Goal: Find specific page/section: Find specific page/section

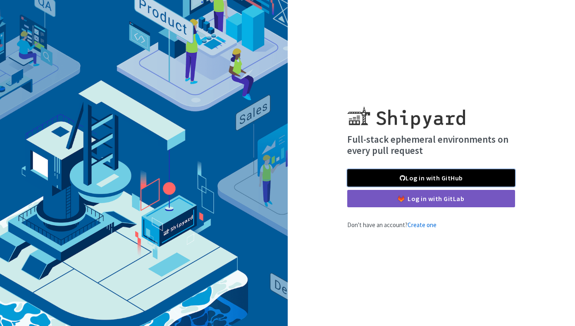
click at [395, 175] on link "Log in with GitHub" at bounding box center [432, 177] width 168 height 17
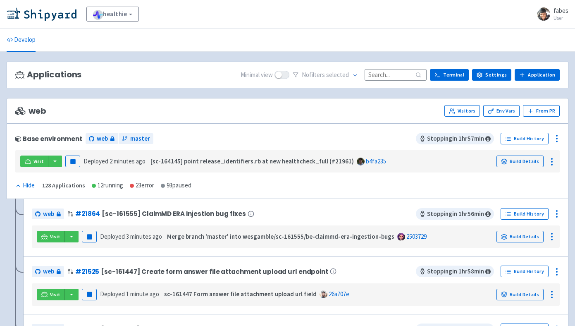
click at [394, 74] on input at bounding box center [396, 74] width 62 height 11
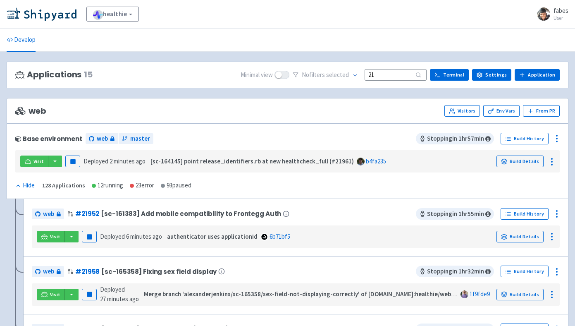
type input "2"
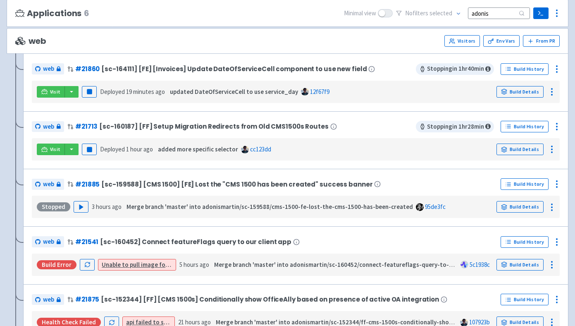
scroll to position [69, 0]
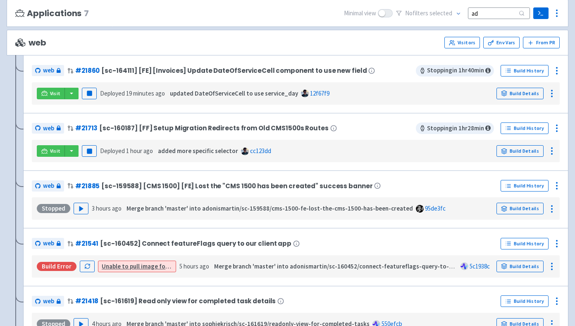
type input "a"
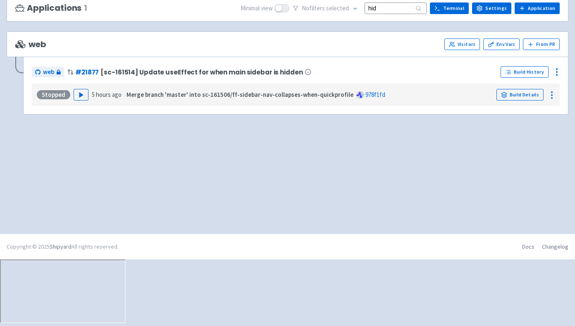
scroll to position [0, 0]
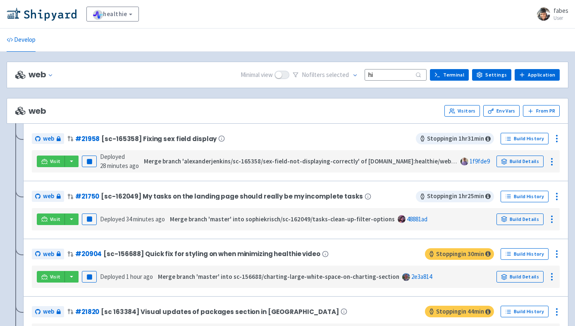
type input "h"
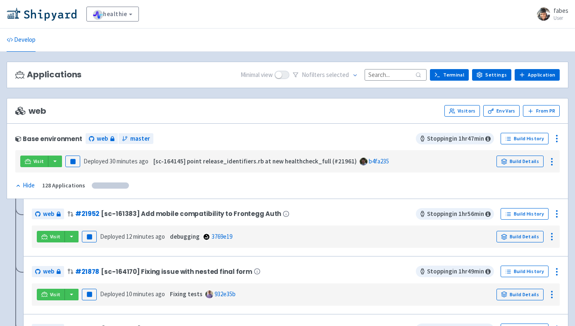
click at [386, 75] on input at bounding box center [396, 74] width 62 height 11
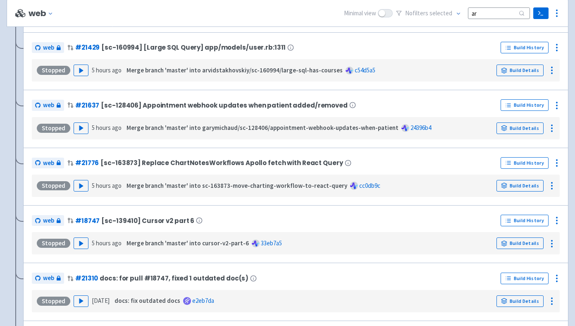
scroll to position [505, 0]
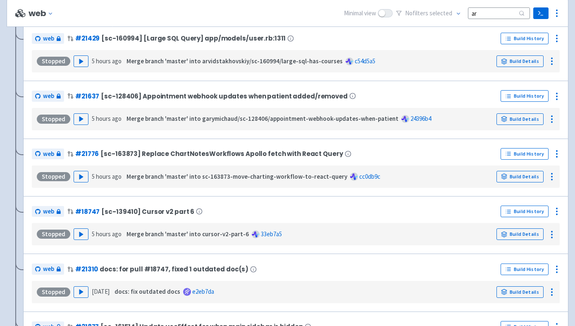
click at [476, 12] on input "ar" at bounding box center [499, 12] width 62 height 11
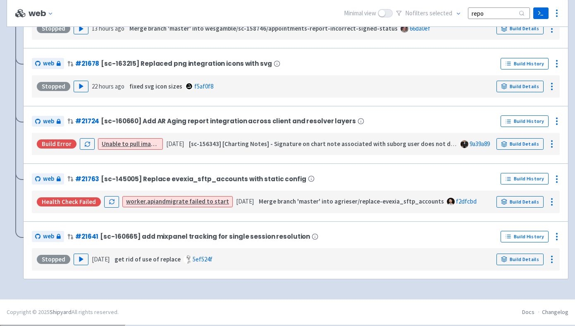
scroll to position [0, 0]
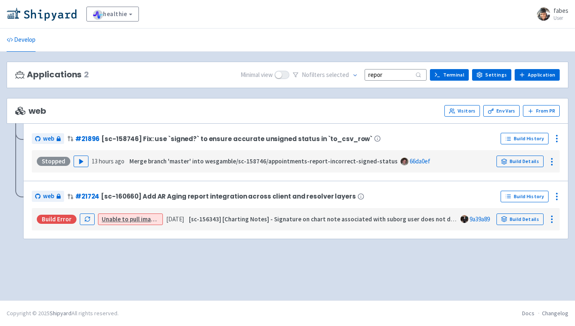
type input "report"
